Goal: Task Accomplishment & Management: Complete application form

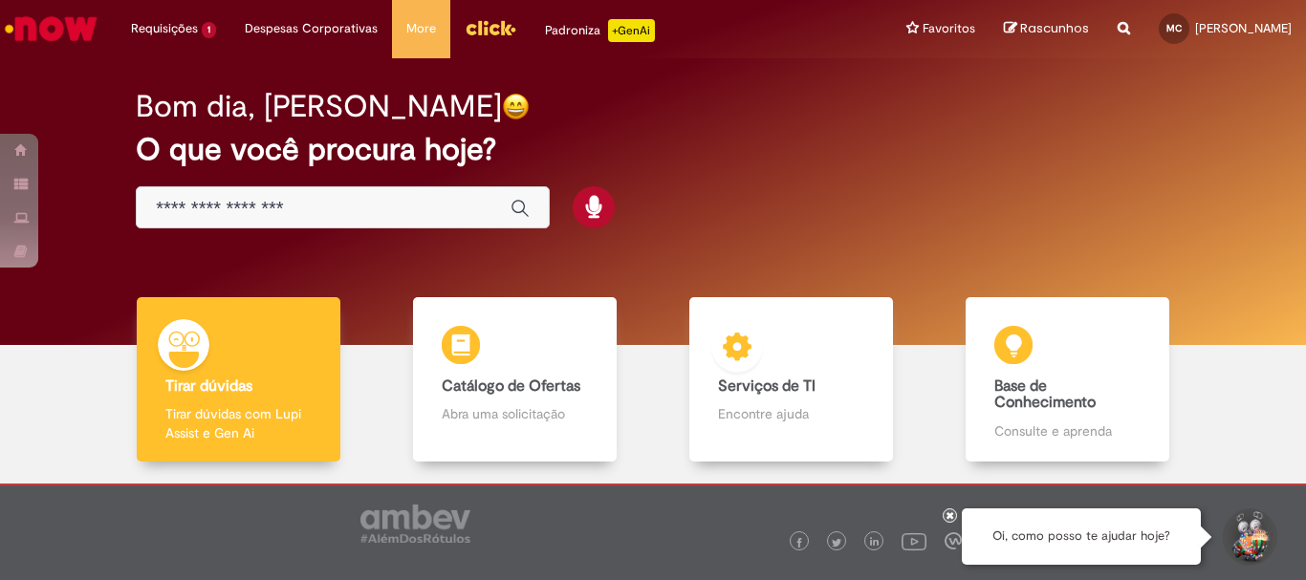
scroll to position [94, 0]
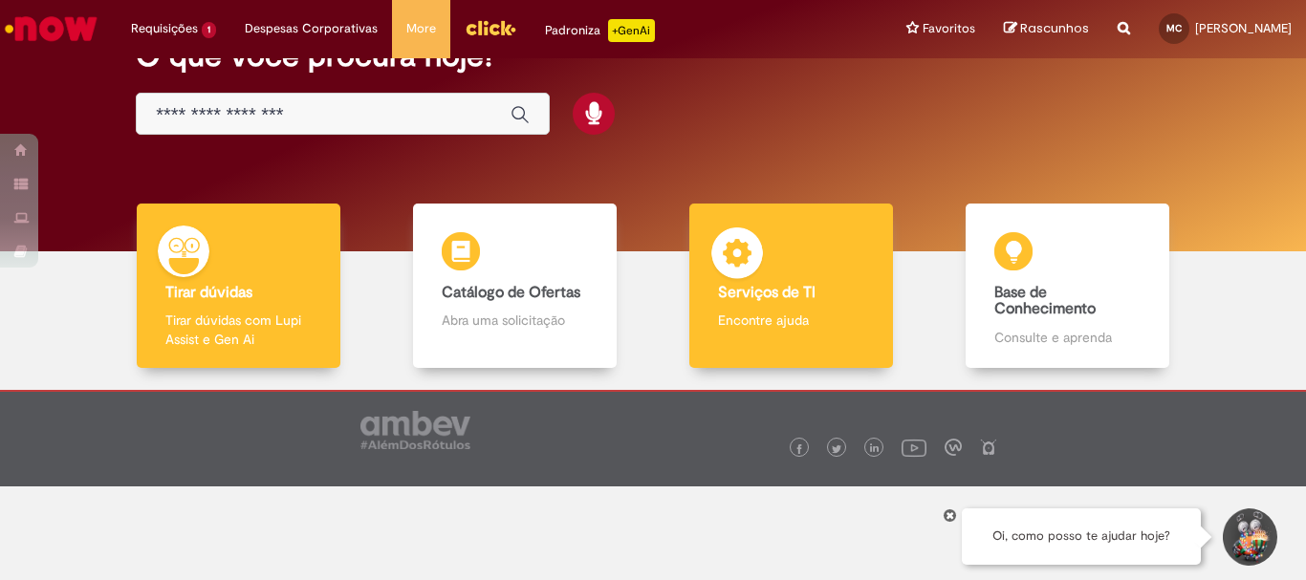
click at [832, 276] on div "Serviços de TI Serviços de TI Encontre ajuda" at bounding box center [790, 286] width 203 height 165
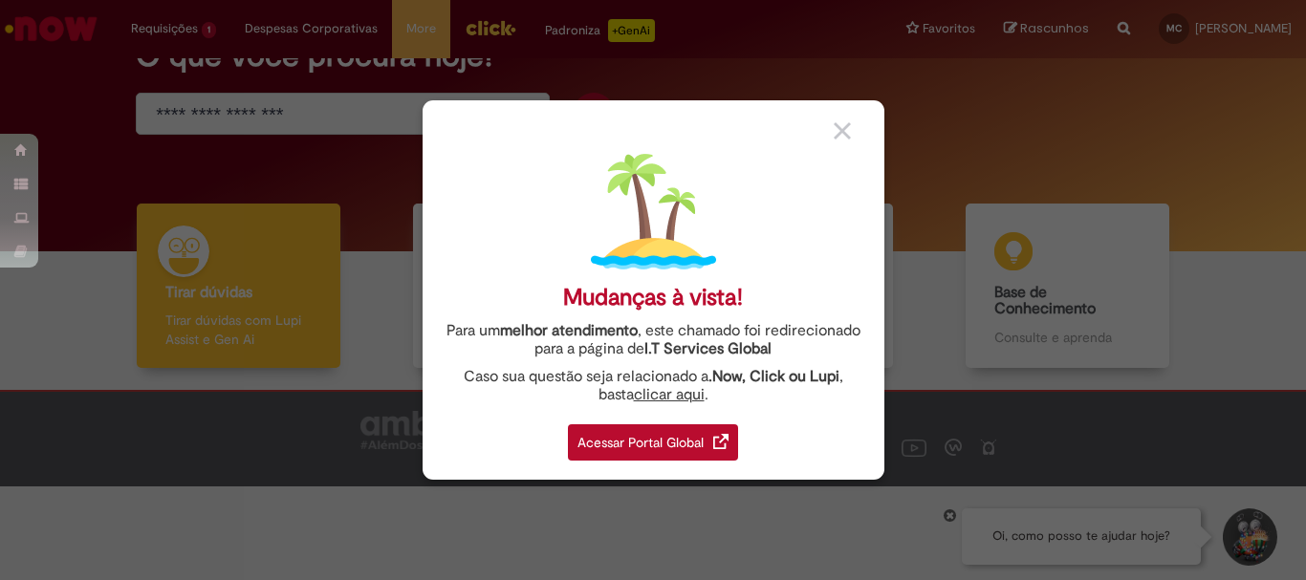
click at [634, 441] on div "Acessar Portal Global" at bounding box center [653, 443] width 170 height 36
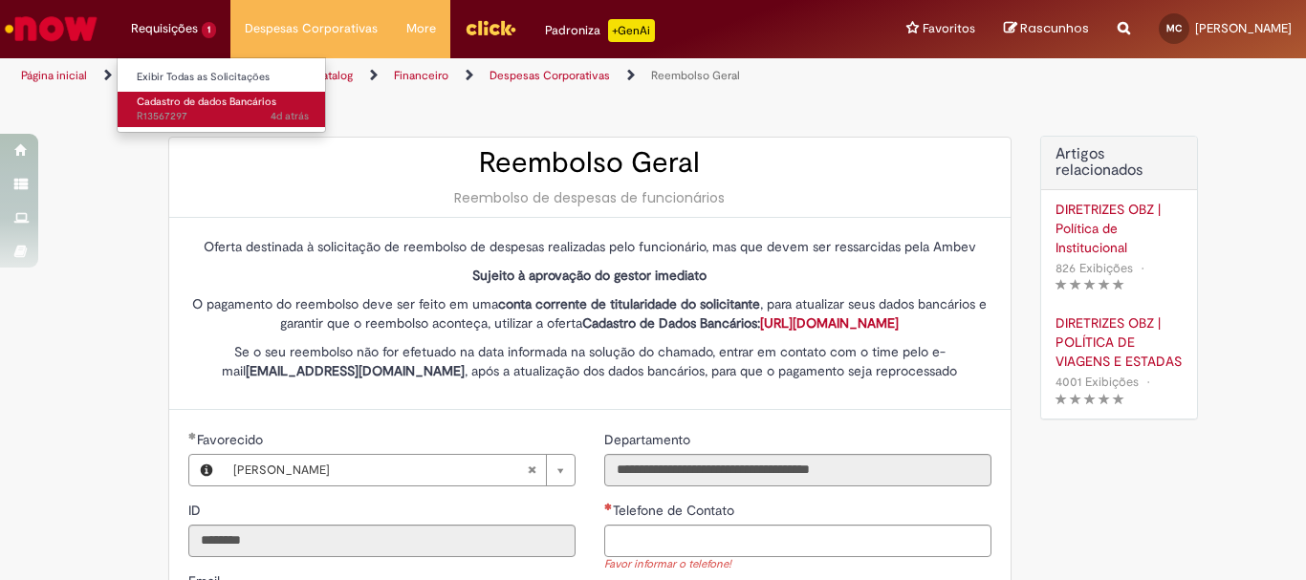
click at [207, 101] on span "Cadastro de dados Bancários" at bounding box center [207, 102] width 140 height 14
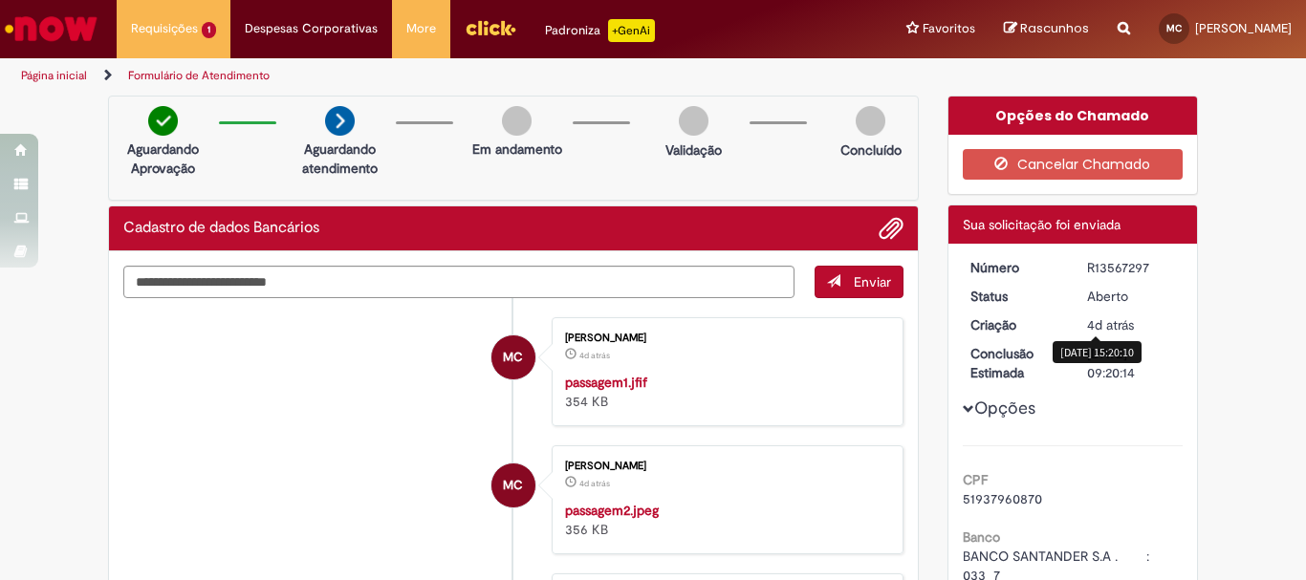
click at [1096, 326] on span "4d atrás" at bounding box center [1110, 324] width 47 height 17
click at [337, 128] on img at bounding box center [340, 121] width 30 height 30
click at [518, 134] on img at bounding box center [517, 121] width 30 height 30
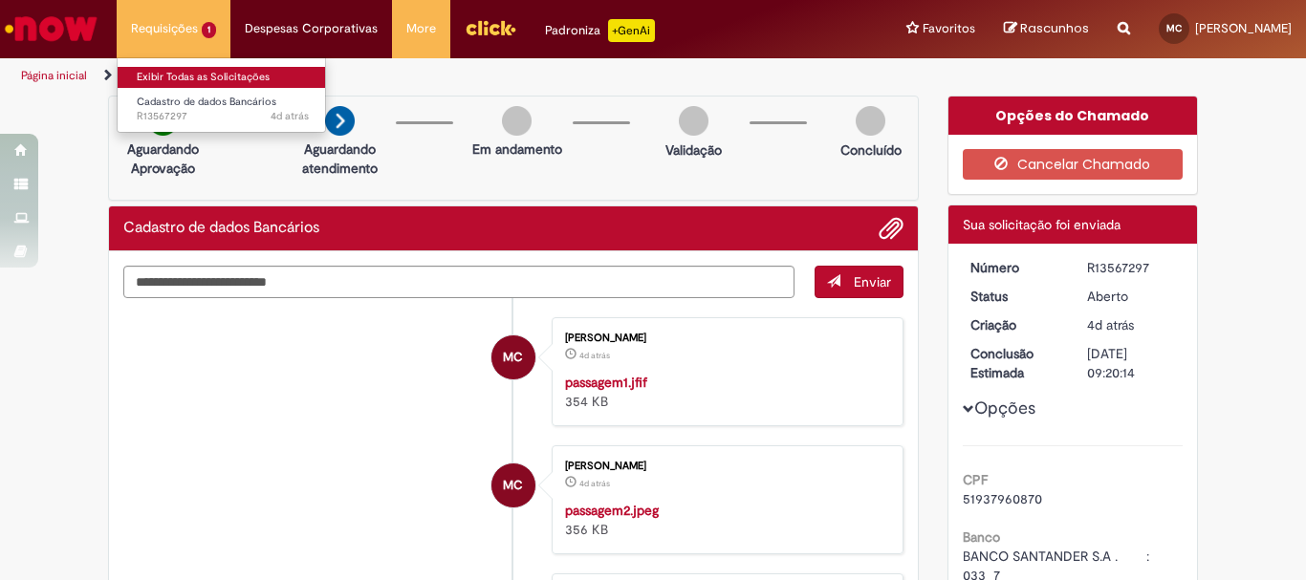
click at [184, 79] on link "Exibir Todas as Solicitações" at bounding box center [223, 77] width 210 height 21
